Goal: Task Accomplishment & Management: Complete application form

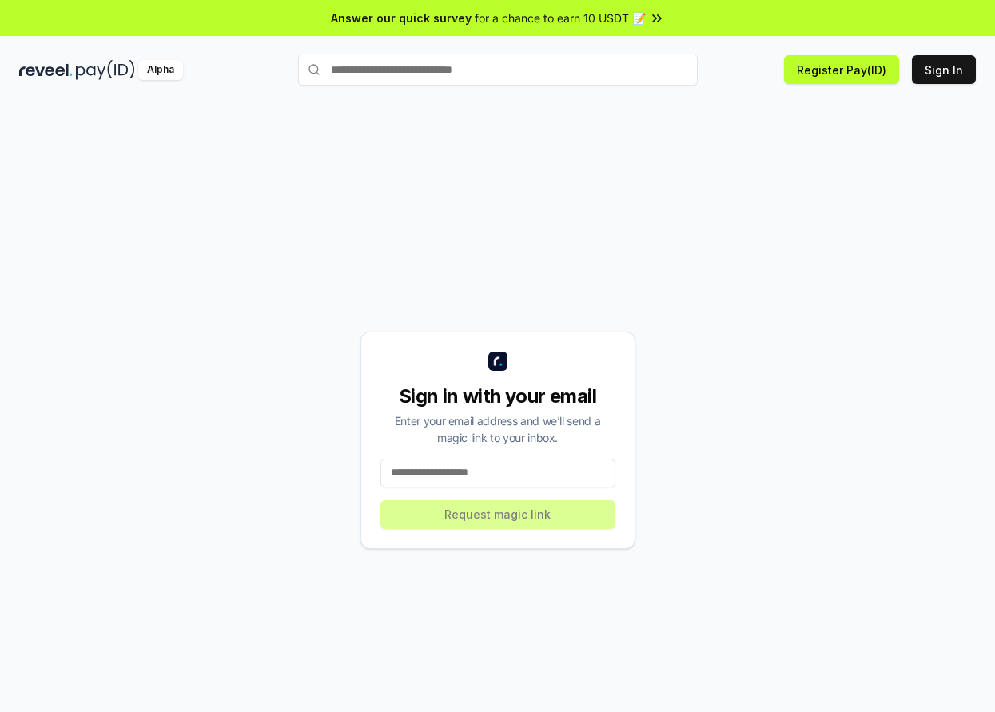
click at [420, 466] on input at bounding box center [498, 473] width 235 height 29
click at [401, 475] on input at bounding box center [498, 473] width 235 height 29
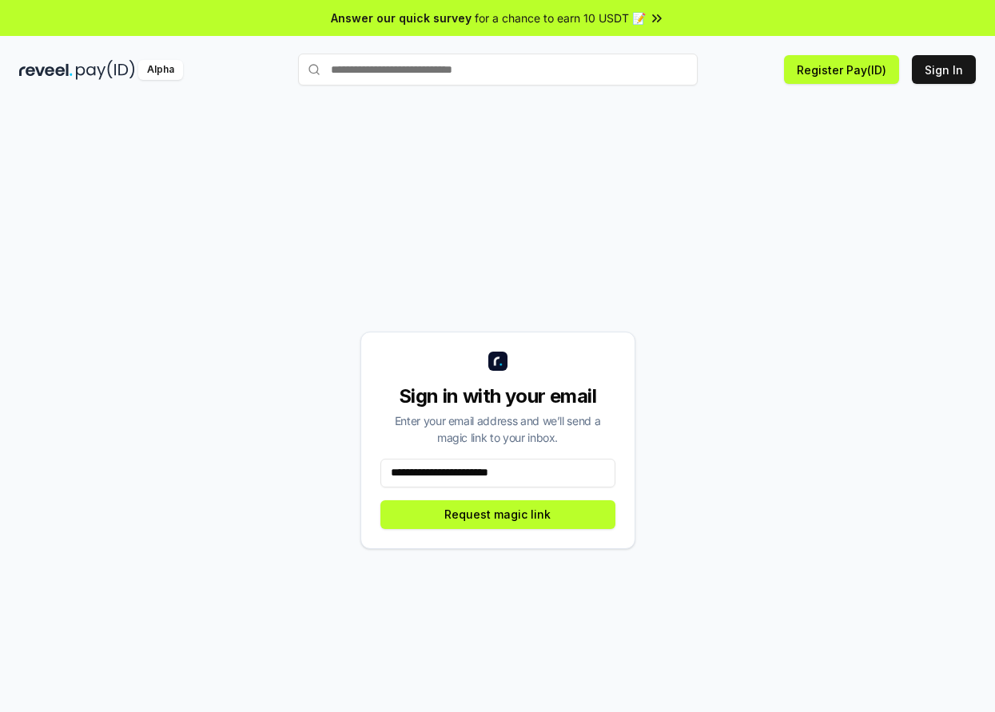
type input "**********"
